Goal: Register for event/course

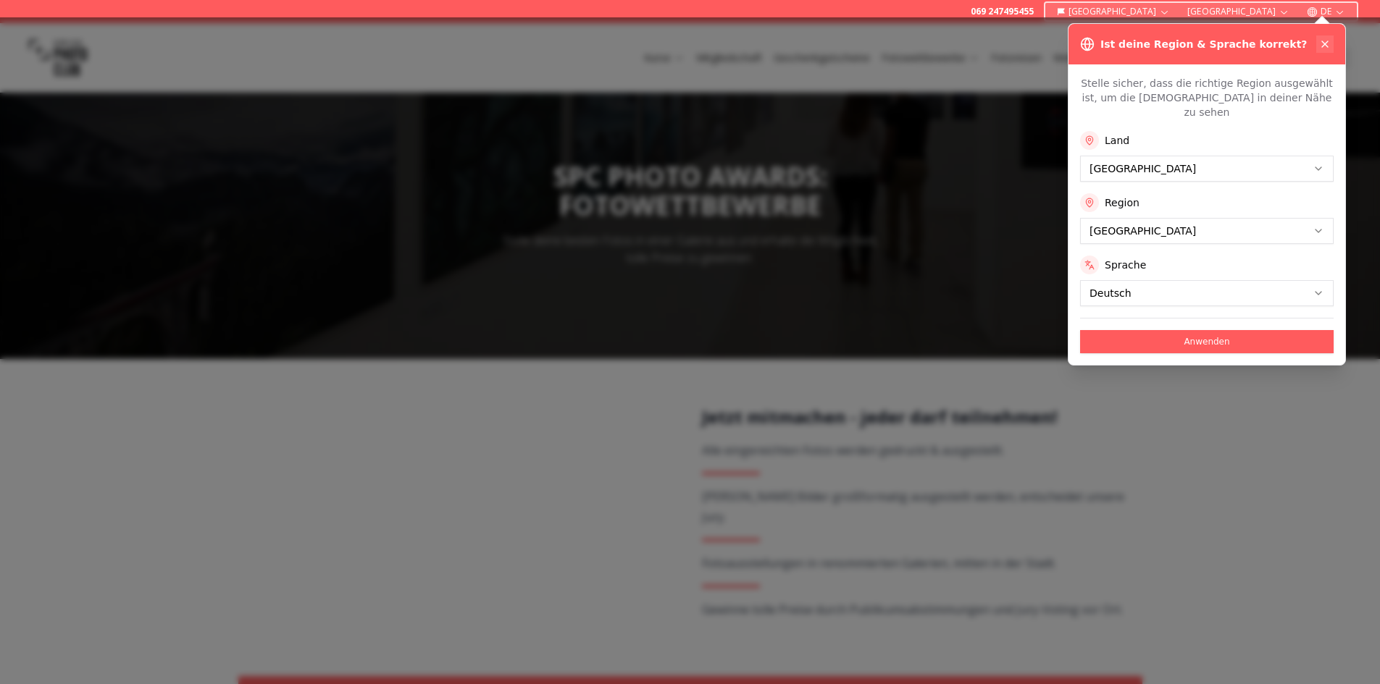
click at [1328, 37] on button at bounding box center [1324, 43] width 17 height 17
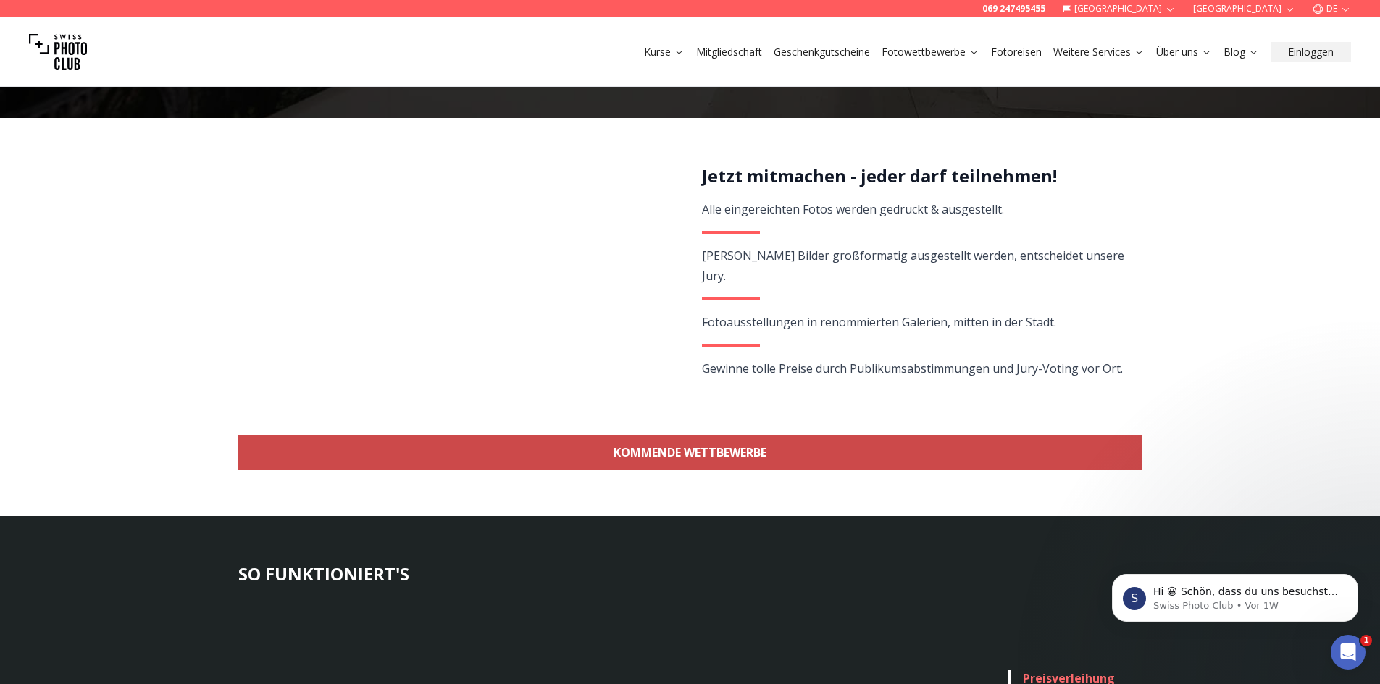
click at [724, 451] on link "KOMMENDE WETTBEWERBE" at bounding box center [690, 452] width 904 height 35
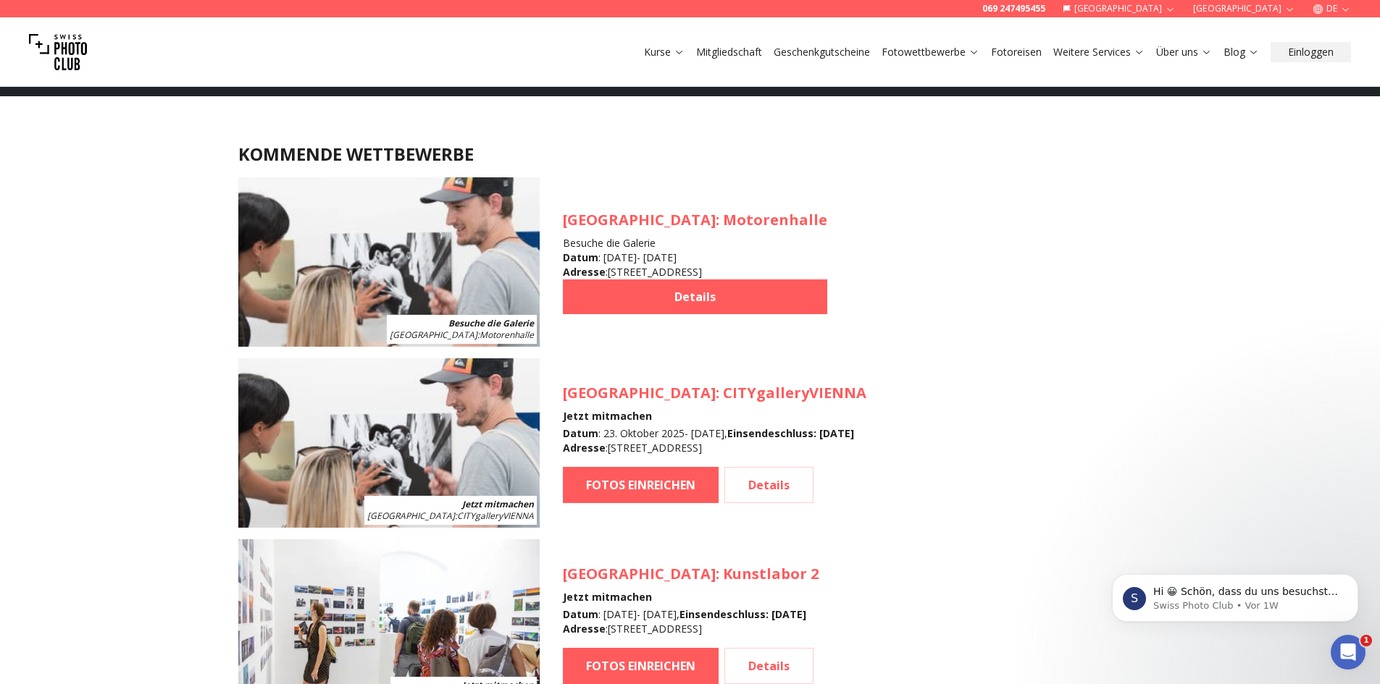
scroll to position [1291, 0]
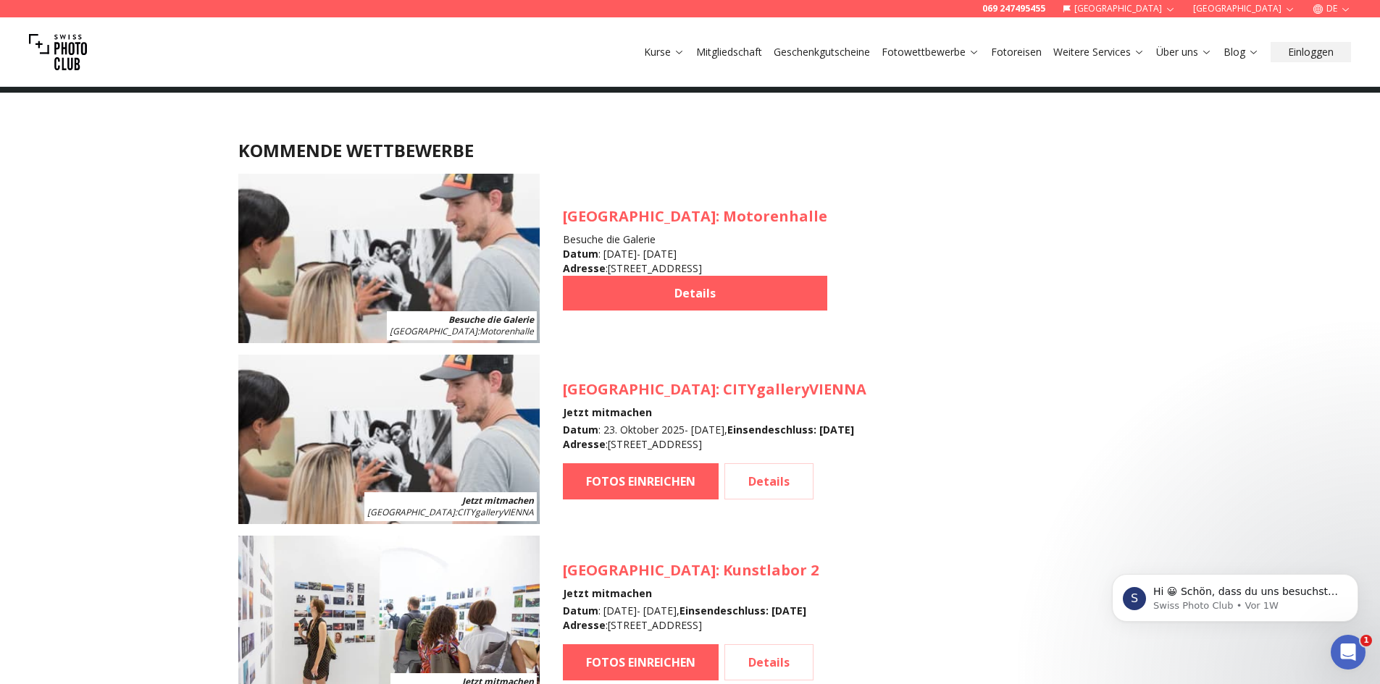
click at [344, 469] on img at bounding box center [388, 439] width 301 height 169
click at [612, 478] on link "FOTOS EINREICHEN" at bounding box center [641, 482] width 156 height 36
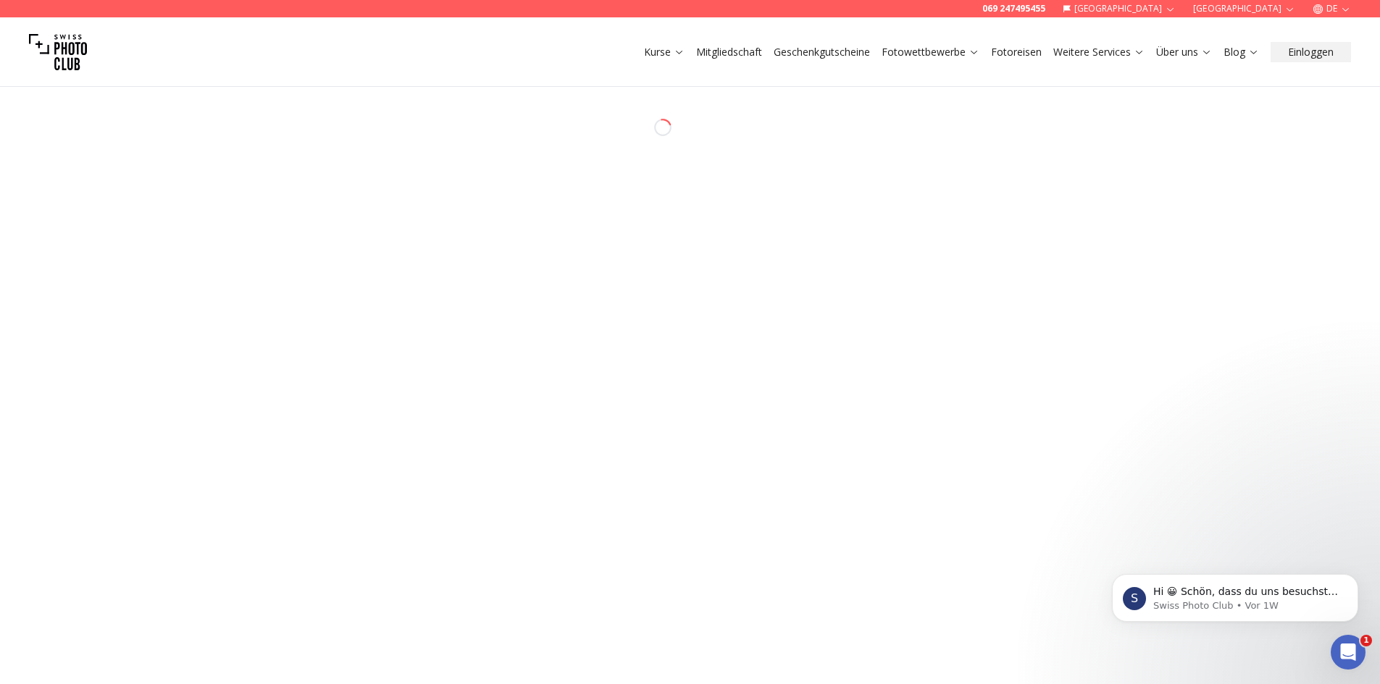
select select "*******"
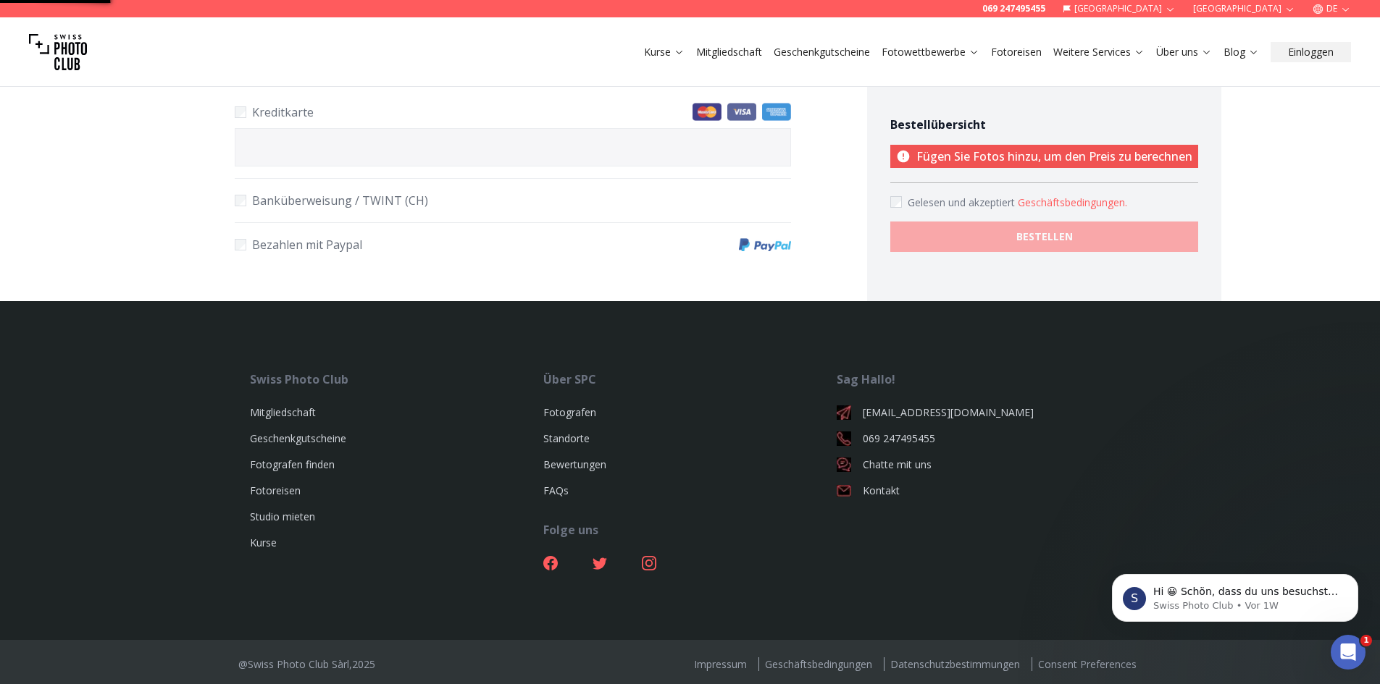
scroll to position [1291, 0]
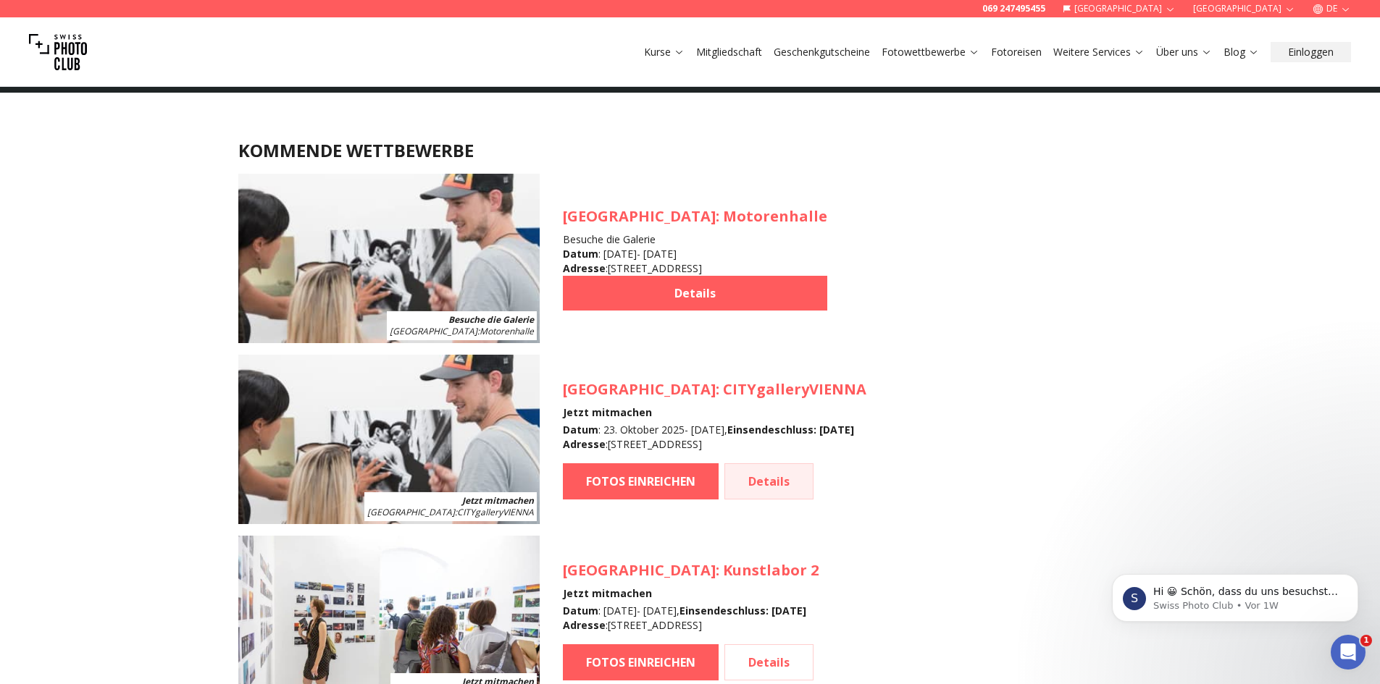
click at [768, 473] on link "Details" at bounding box center [768, 482] width 89 height 36
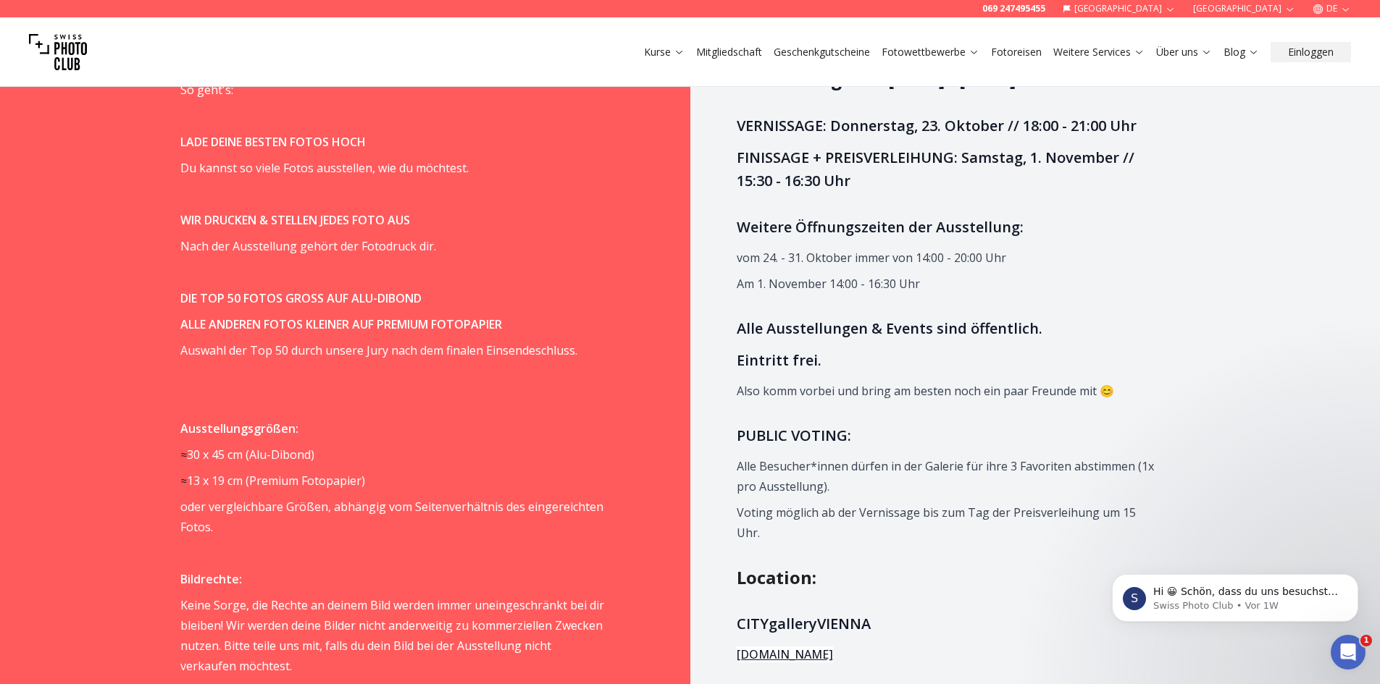
scroll to position [1207, 0]
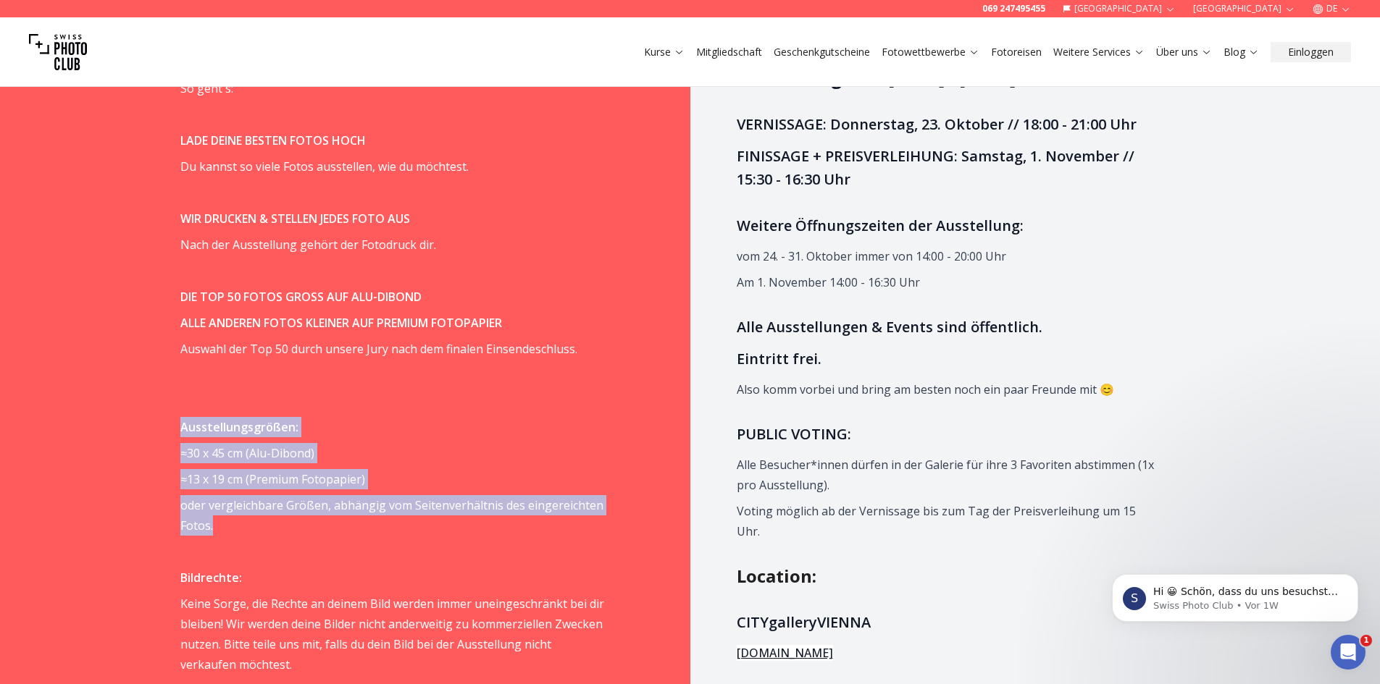
drag, startPoint x: 173, startPoint y: 422, endPoint x: 279, endPoint y: 534, distance: 154.2
click at [279, 534] on div "Wie wird es funktionieren? Der Moment, wenn dein Foto in einer Galerie von hund…" at bounding box center [412, 695] width 556 height 1466
